Goal: Task Accomplishment & Management: Manage account settings

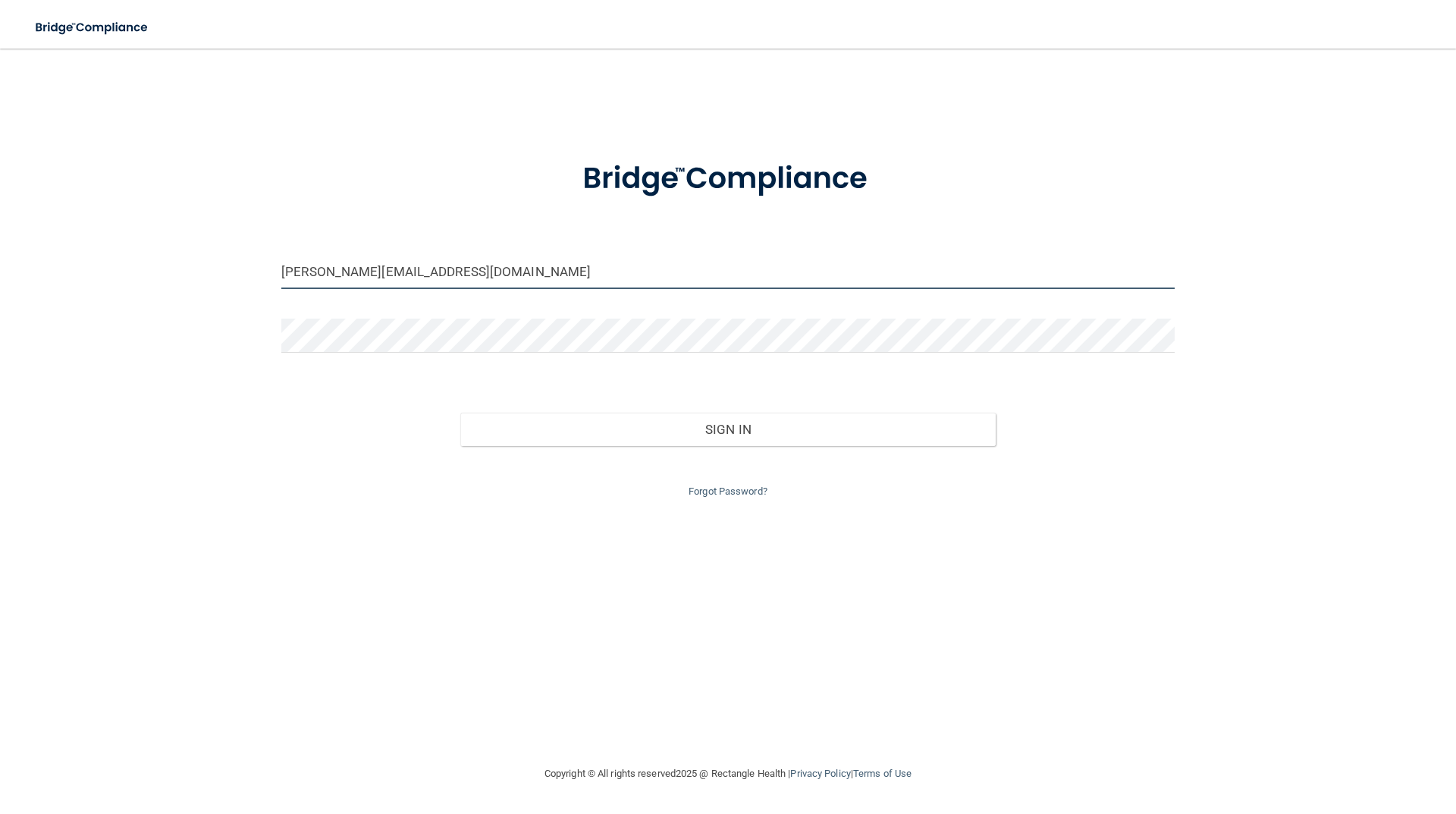
click at [480, 284] on input "[PERSON_NAME][EMAIL_ADDRESS][DOMAIN_NAME]" at bounding box center [727, 271] width 893 height 34
drag, startPoint x: 457, startPoint y: 277, endPoint x: 202, endPoint y: 277, distance: 255.0
click at [202, 277] on div "[PERSON_NAME][EMAIL_ADDRESS][DOMAIN_NAME] Invalid email/password. You don't hav…" at bounding box center [728, 407] width 1396 height 686
type input "ashlyn@vanleackenortho.com"
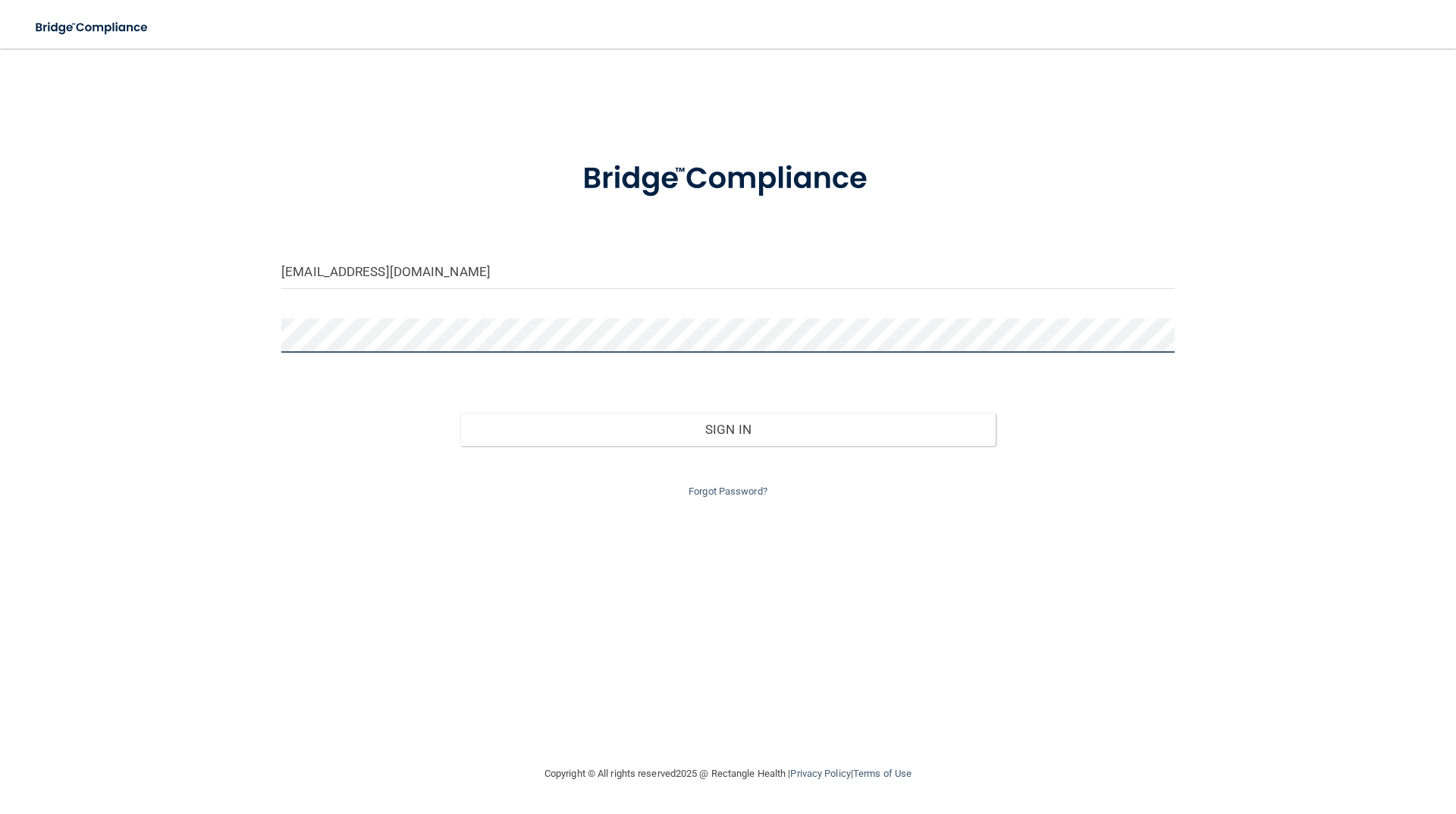
click at [245, 328] on div "ashlyn@vanleackenortho.com Invalid email/password. You don't have permission to…" at bounding box center [728, 407] width 1396 height 686
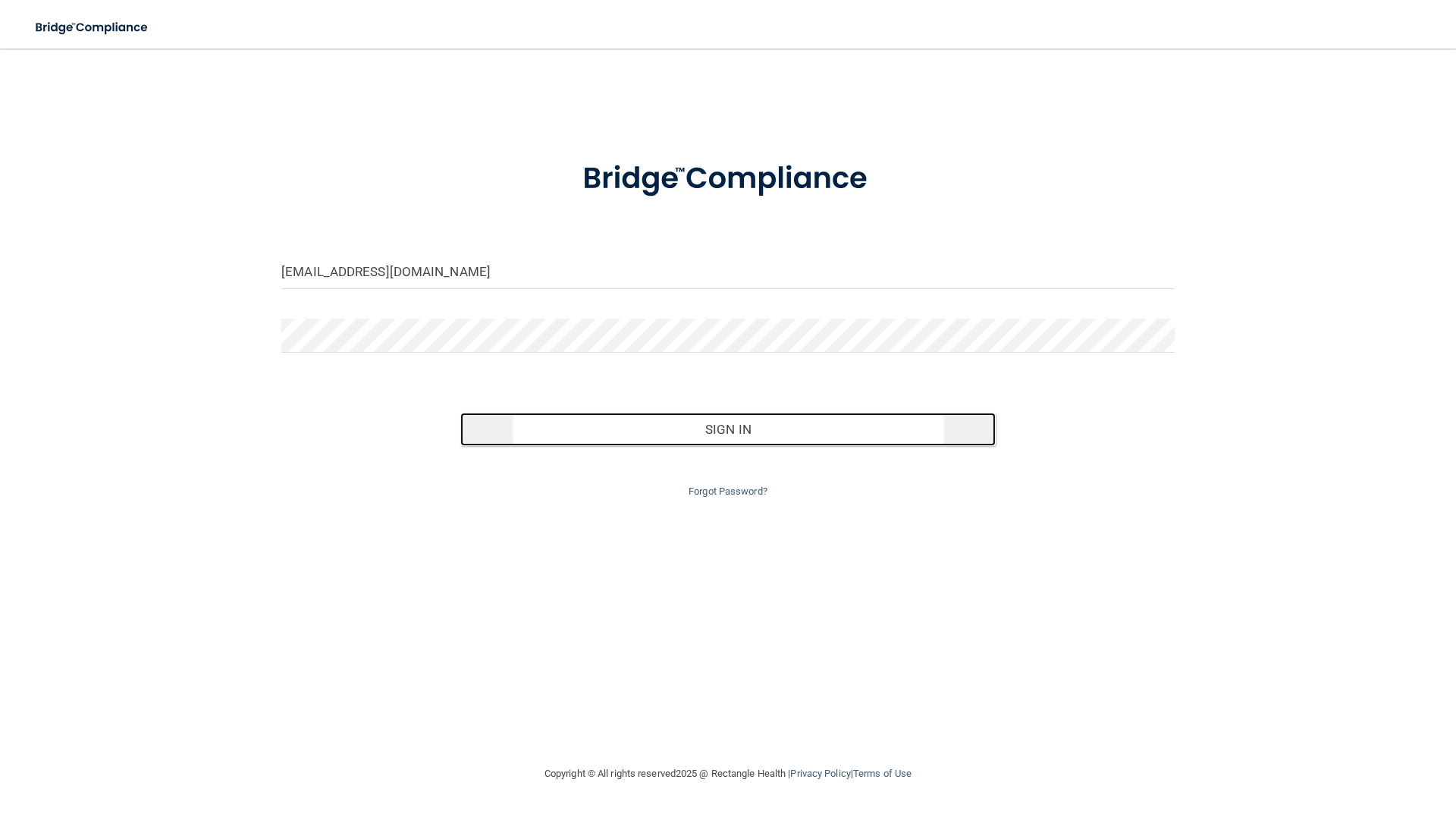
click at [747, 429] on button "Sign In" at bounding box center [729, 429] width 537 height 33
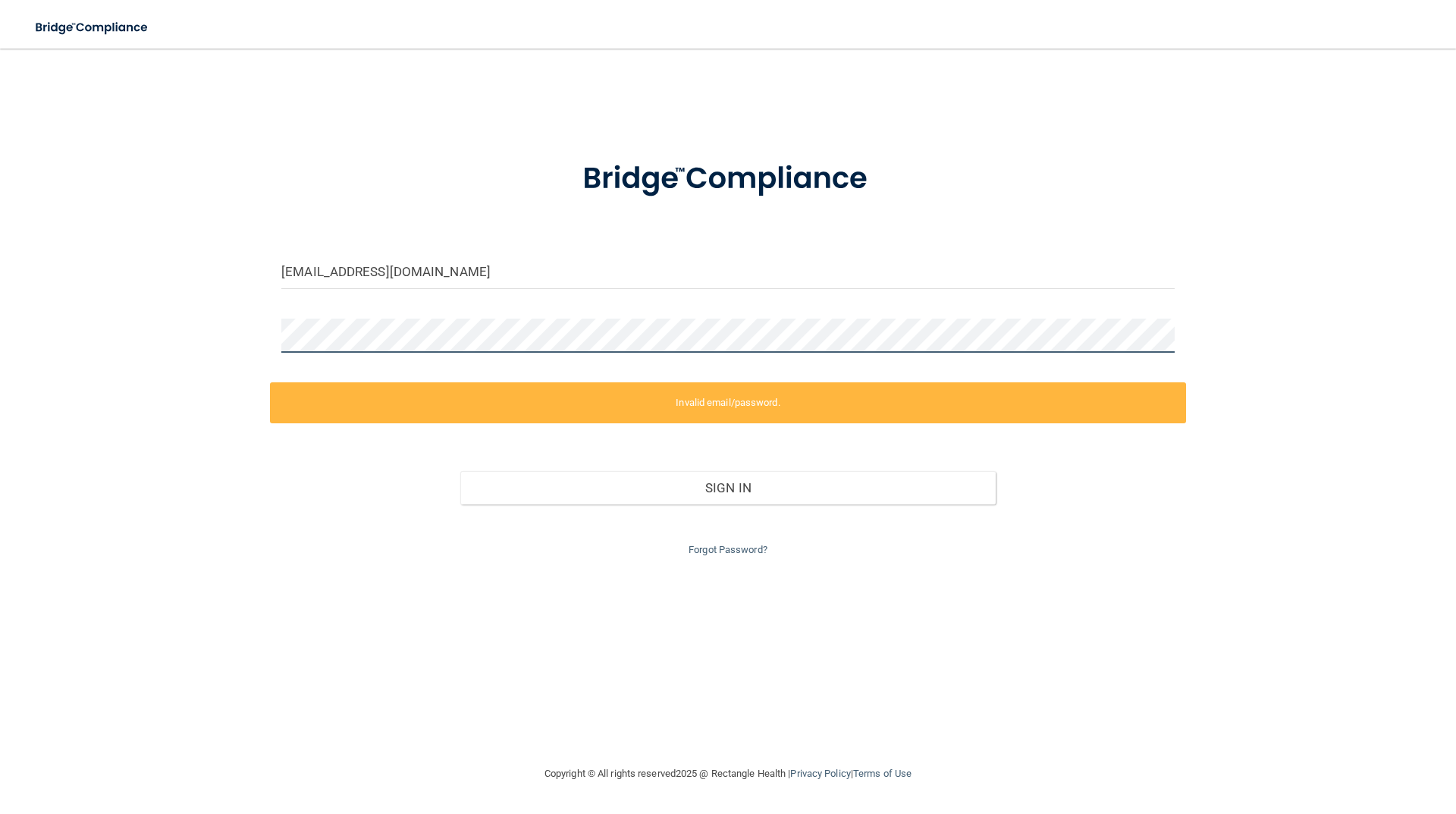
click at [172, 325] on div "ashlyn@vanleackenortho.com Invalid email/password. You don't have permission to…" at bounding box center [728, 407] width 1396 height 686
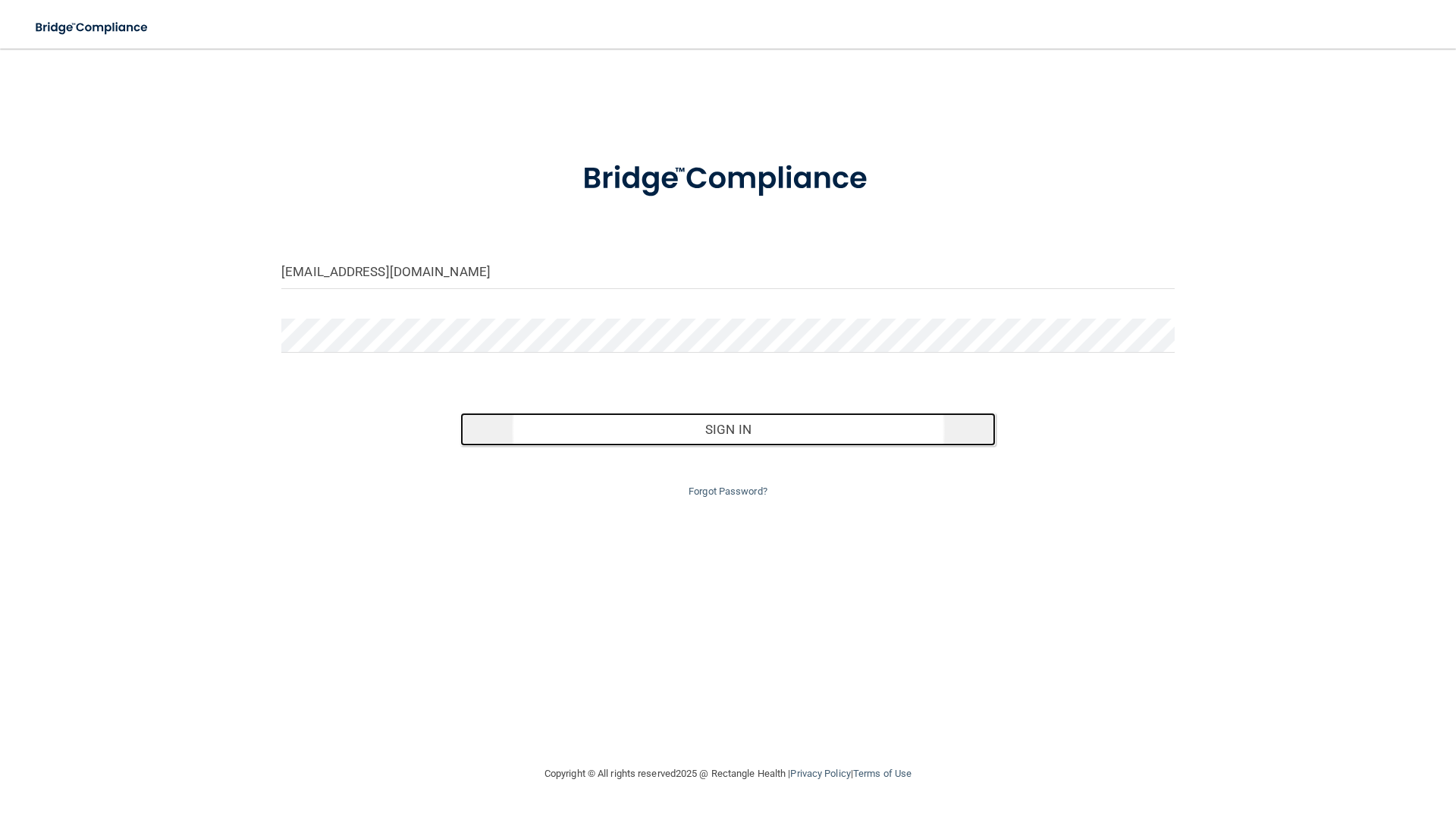
click at [635, 426] on button "Sign In" at bounding box center [729, 429] width 537 height 33
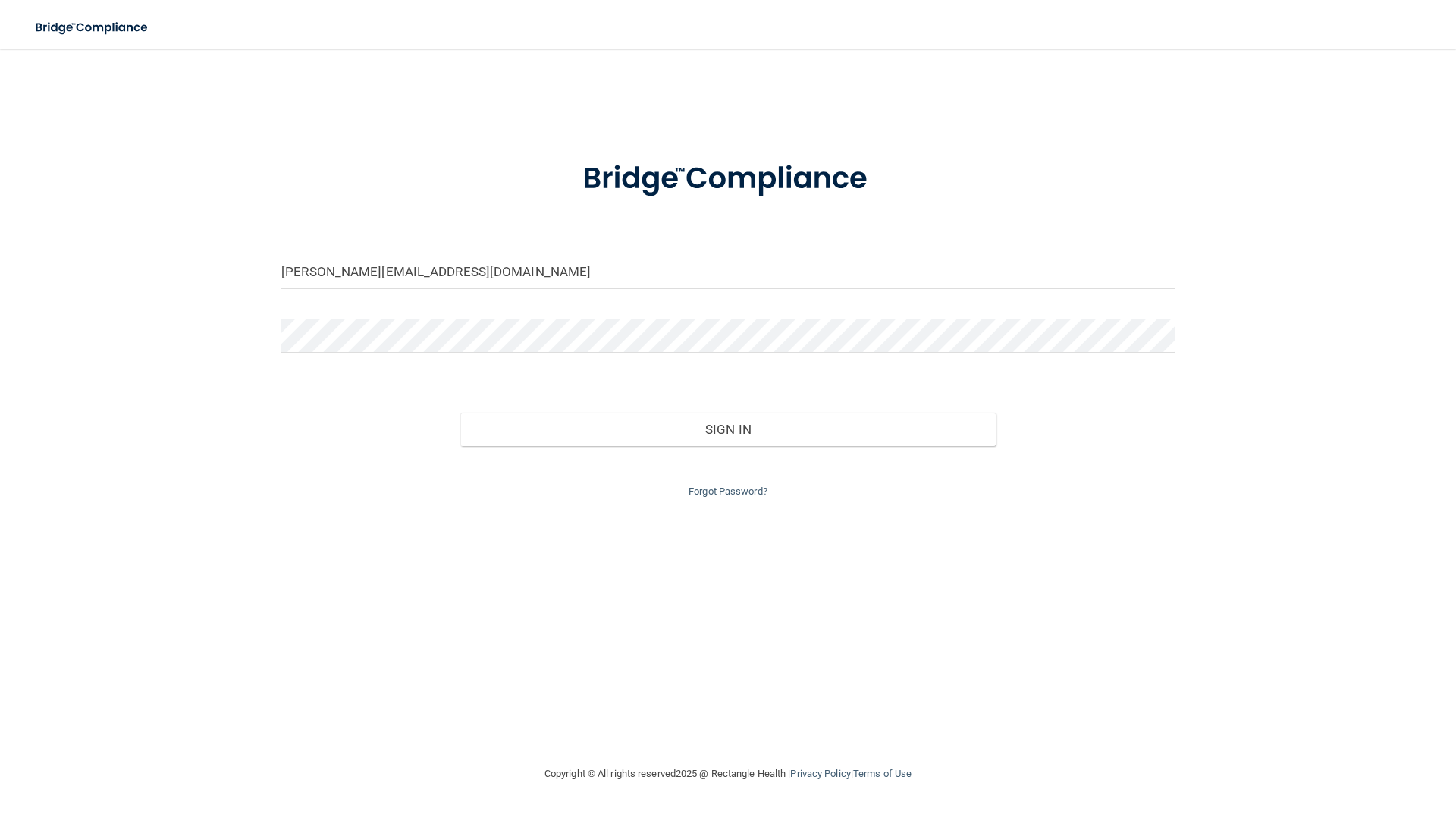
click at [1050, 525] on div "[PERSON_NAME][EMAIL_ADDRESS][DOMAIN_NAME] Invalid email/password. You don't hav…" at bounding box center [728, 407] width 1396 height 686
click at [572, 280] on input "[PERSON_NAME][EMAIL_ADDRESS][DOMAIN_NAME]" at bounding box center [727, 271] width 893 height 34
click at [334, 269] on input "[PERSON_NAME][EMAIL_ADDRESS][DOMAIN_NAME]" at bounding box center [727, 271] width 893 height 34
click at [325, 274] on input "[PERSON_NAME][EMAIL_ADDRESS][DOMAIN_NAME]" at bounding box center [727, 271] width 893 height 34
drag, startPoint x: 325, startPoint y: 274, endPoint x: 284, endPoint y: 280, distance: 41.4
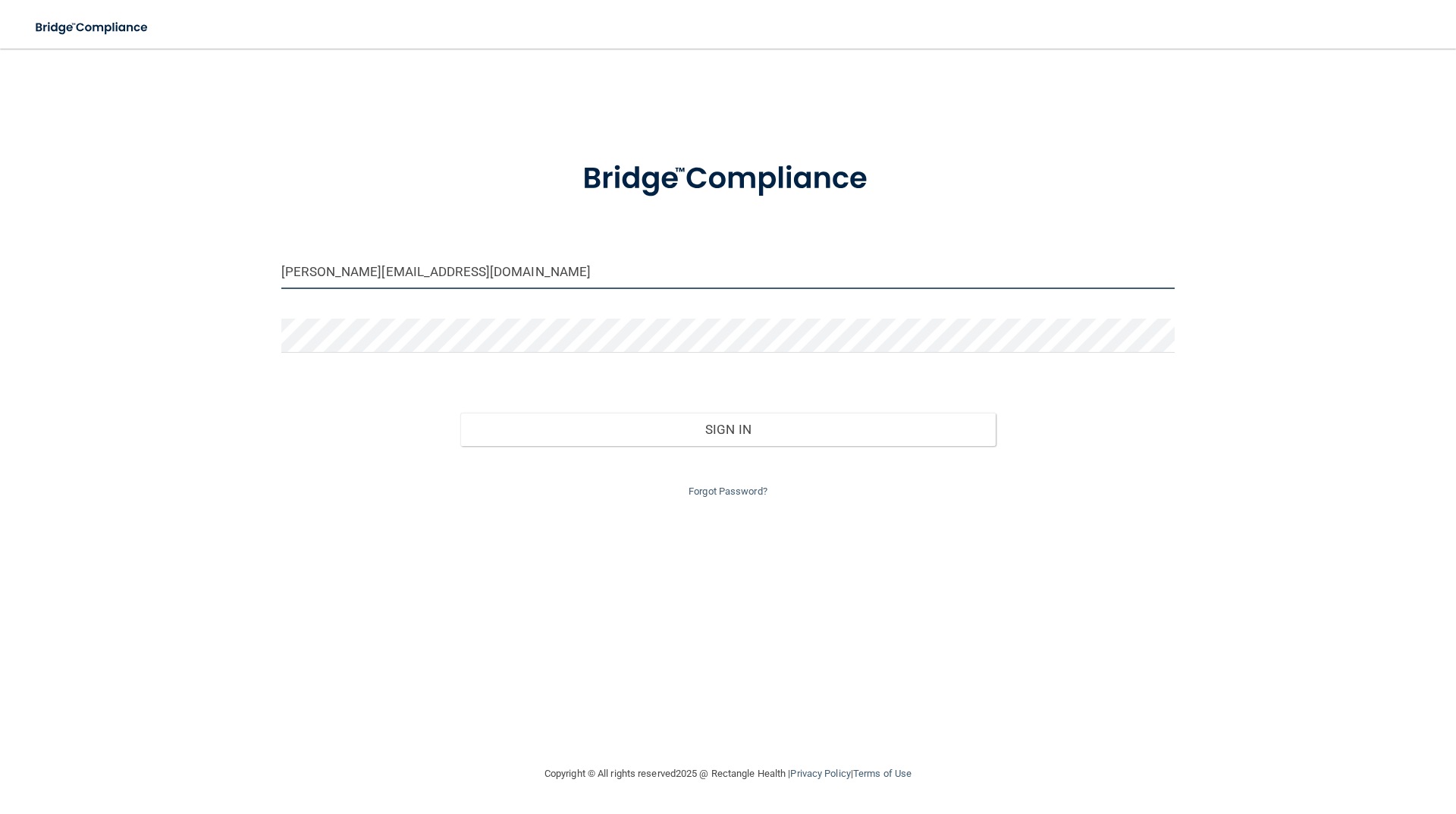
click at [284, 280] on input "[PERSON_NAME][EMAIL_ADDRESS][DOMAIN_NAME]" at bounding box center [727, 271] width 893 height 34
type input "[EMAIL_ADDRESS][DOMAIN_NAME]"
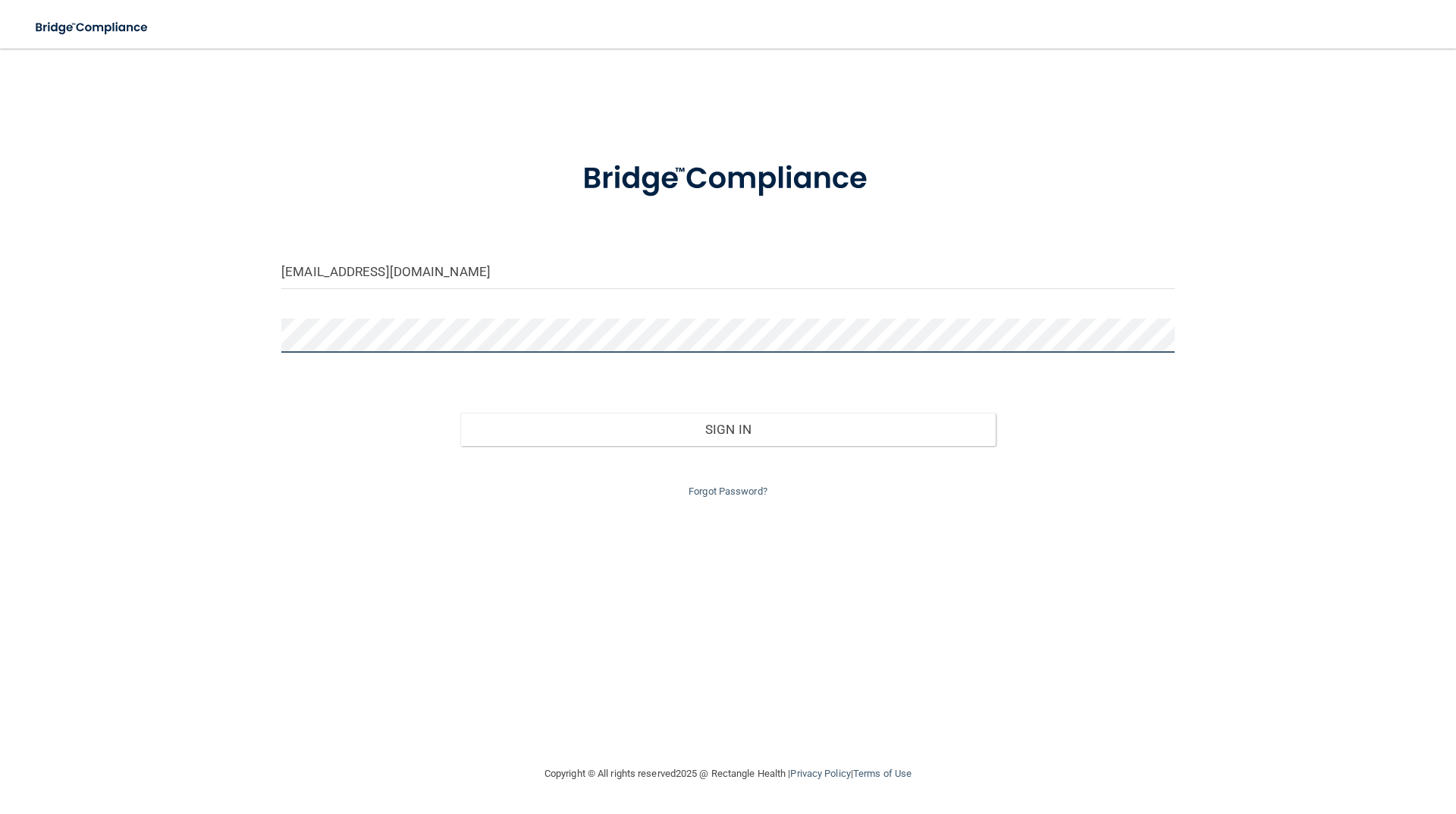
click at [252, 347] on div "[EMAIL_ADDRESS][DOMAIN_NAME] Invalid email/password. You don't have permission …" at bounding box center [728, 407] width 1396 height 686
click at [461, 412] on button "Sign In" at bounding box center [729, 429] width 537 height 33
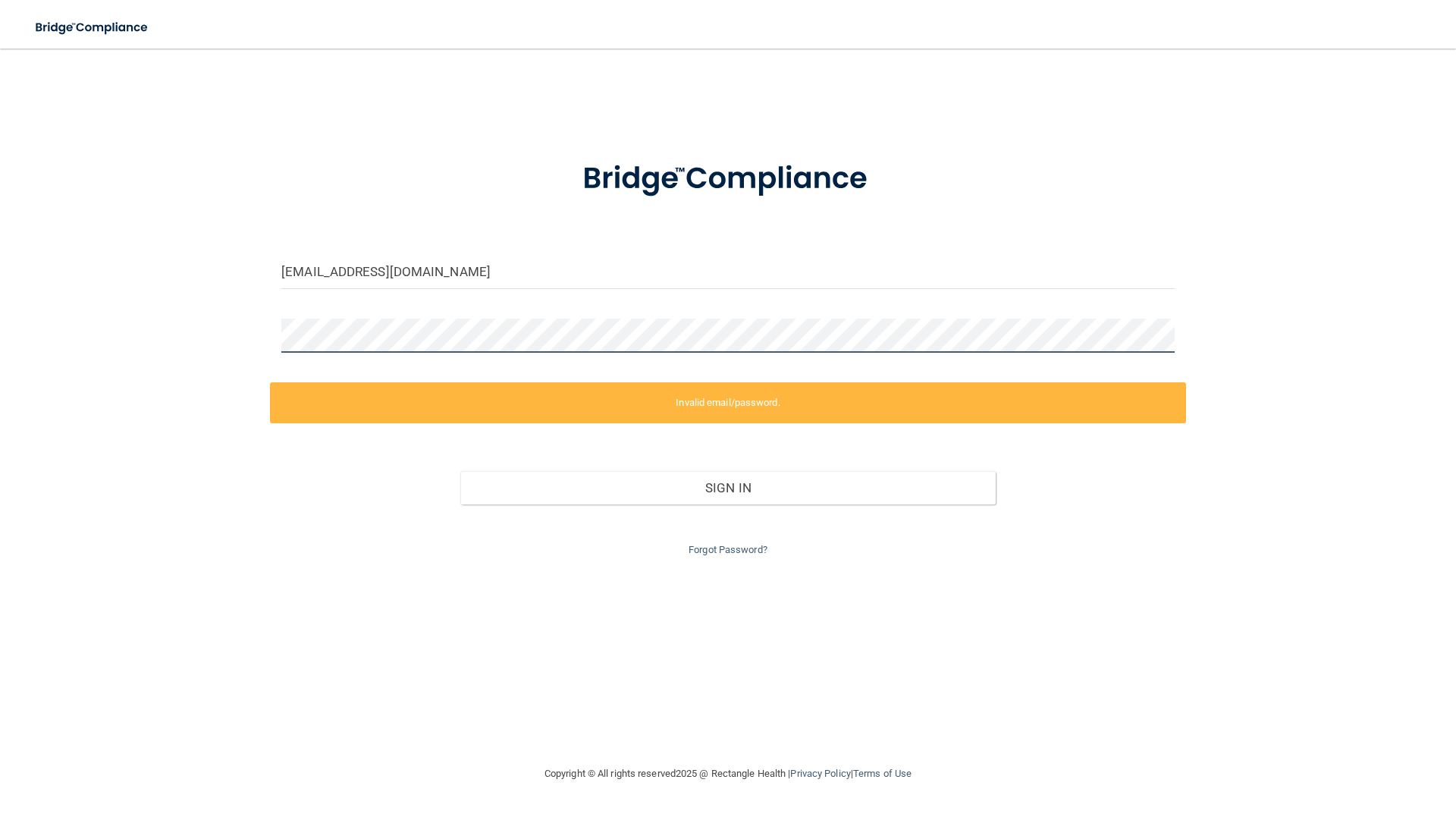
click at [271, 334] on div at bounding box center [728, 341] width 916 height 46
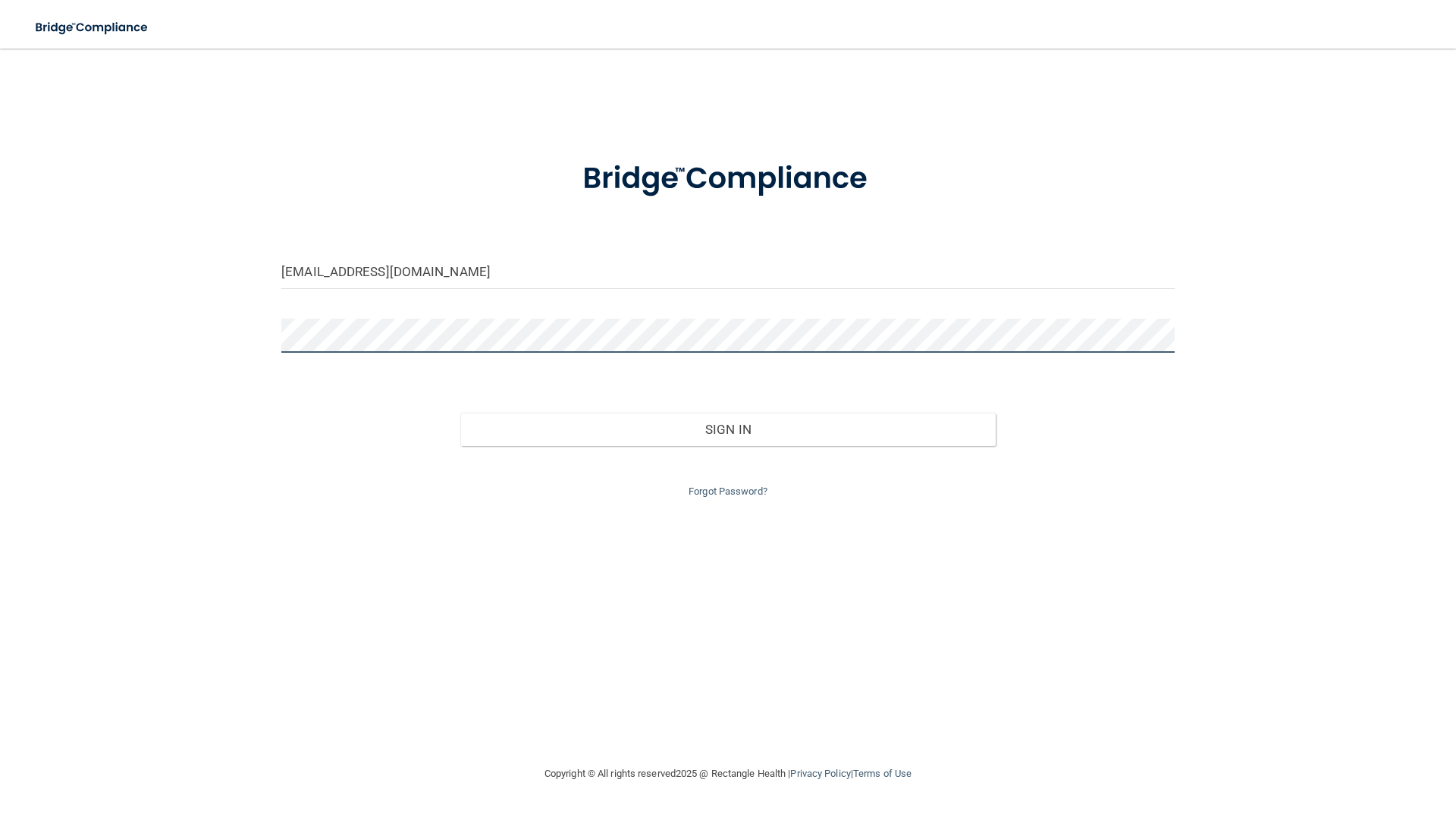
click at [461, 412] on button "Sign In" at bounding box center [729, 429] width 537 height 33
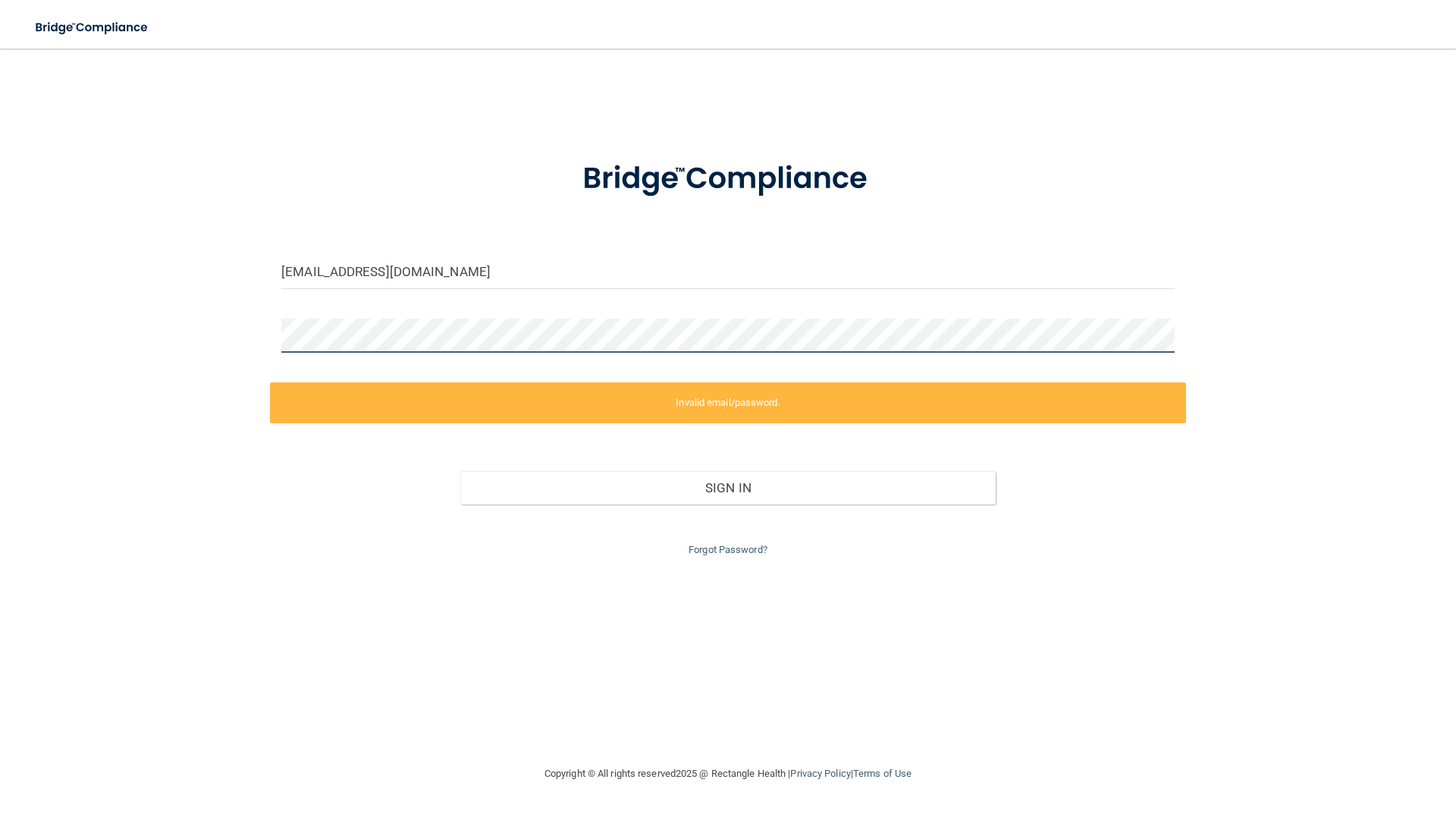
click at [268, 338] on div "[EMAIL_ADDRESS][DOMAIN_NAME] Invalid email/password. You don't have permission …" at bounding box center [728, 407] width 1396 height 686
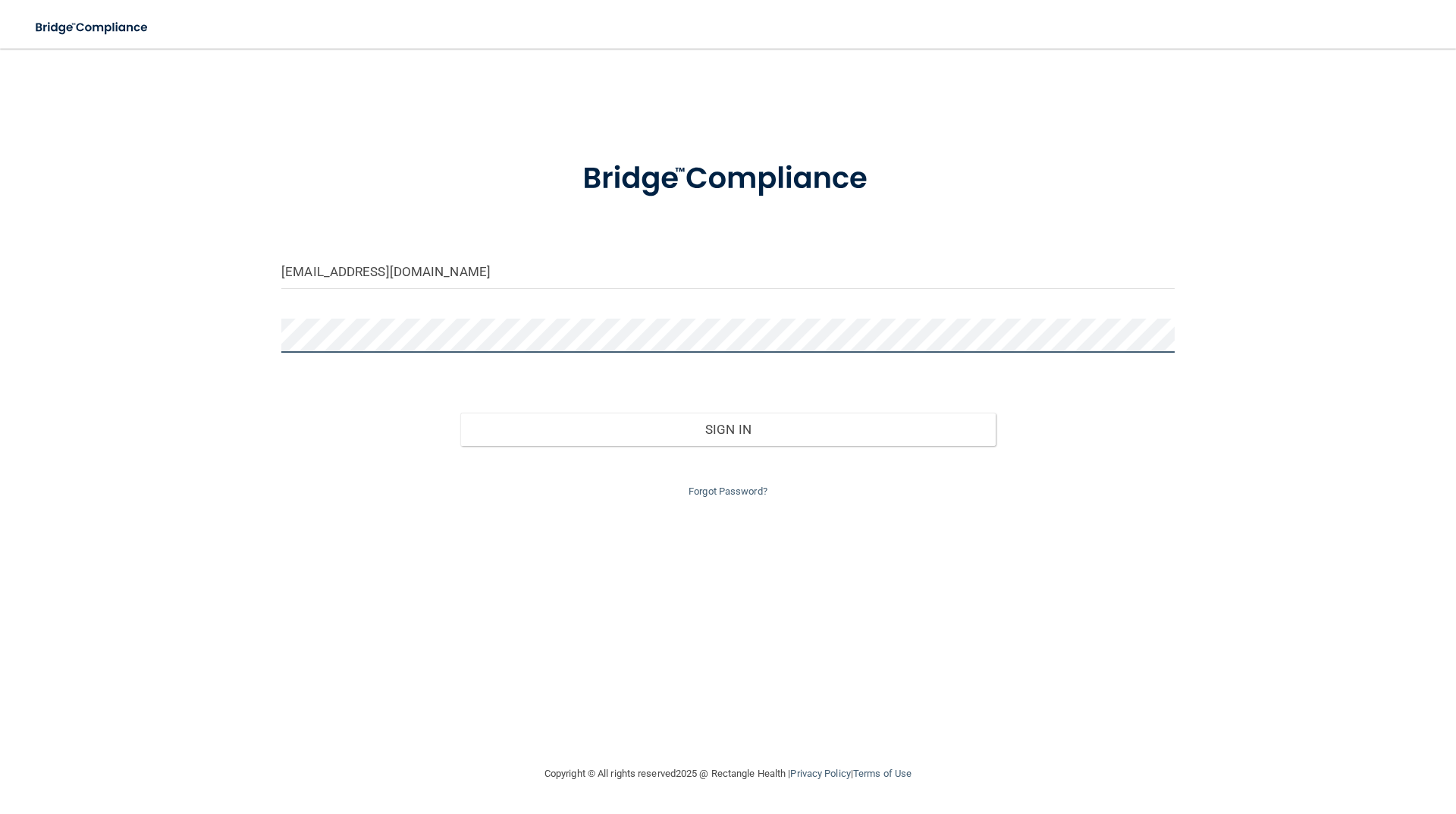
click at [461, 412] on button "Sign In" at bounding box center [729, 429] width 537 height 33
